Goal: Task Accomplishment & Management: Use online tool/utility

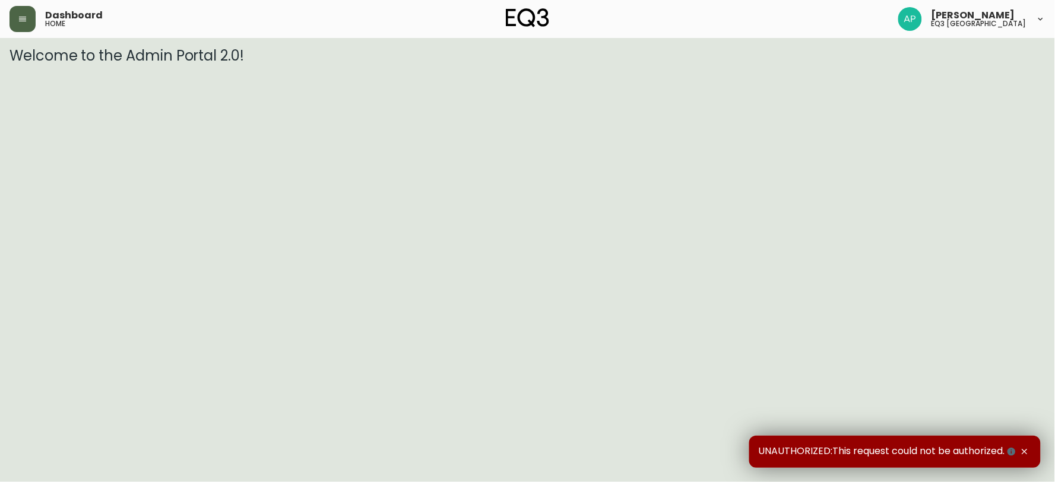
click at [25, 20] on icon "button" at bounding box center [23, 19] width 10 height 10
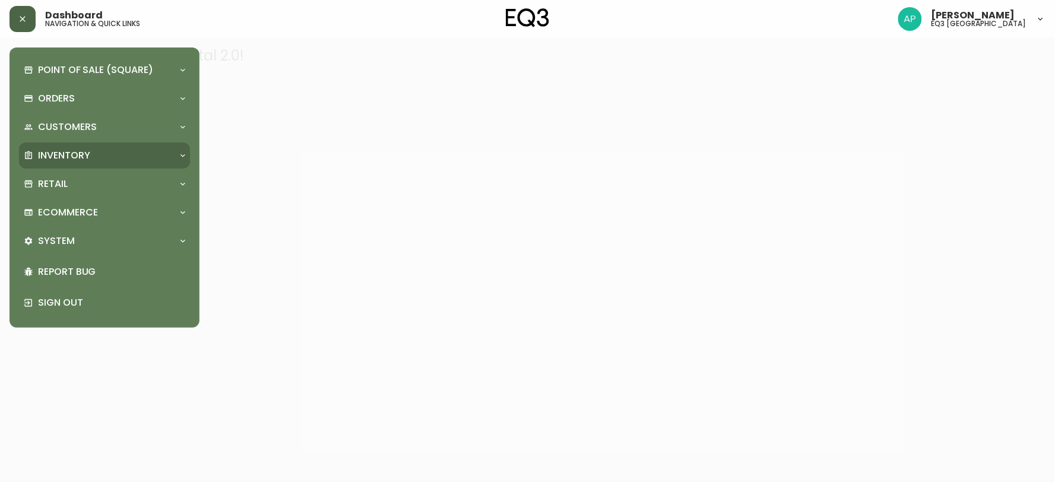
click at [110, 154] on div "Inventory" at bounding box center [99, 155] width 150 height 13
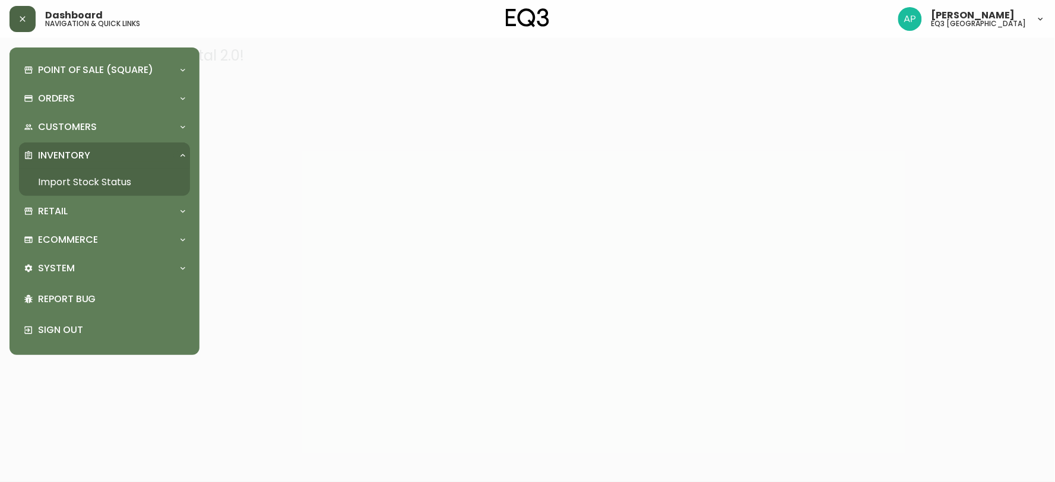
click at [97, 182] on link "Import Stock Status" at bounding box center [104, 182] width 171 height 27
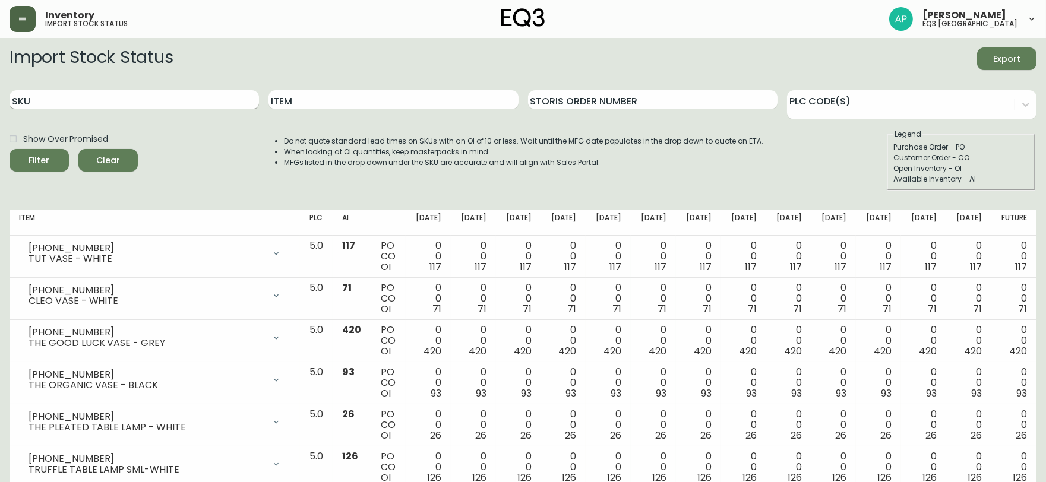
click at [101, 97] on input "SKU" at bounding box center [134, 99] width 249 height 19
paste input "[PHONE_NUMBER]"
type input "[PHONE_NUMBER]"
click at [10, 149] on button "Filter" at bounding box center [39, 160] width 59 height 23
